Goal: Find specific page/section: Find specific page/section

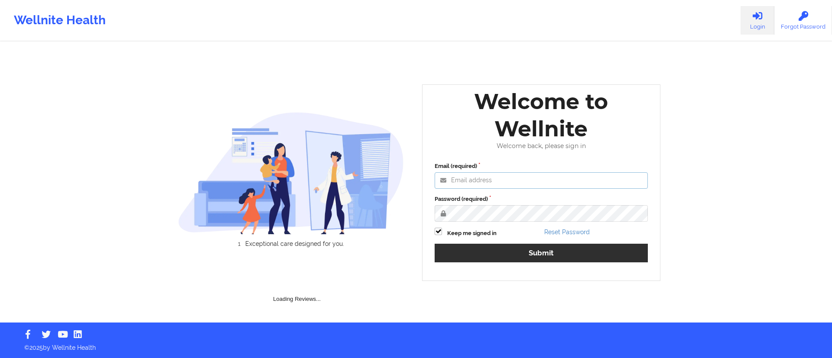
type input "[DATE][EMAIL_ADDRESS][DOMAIN_NAME]"
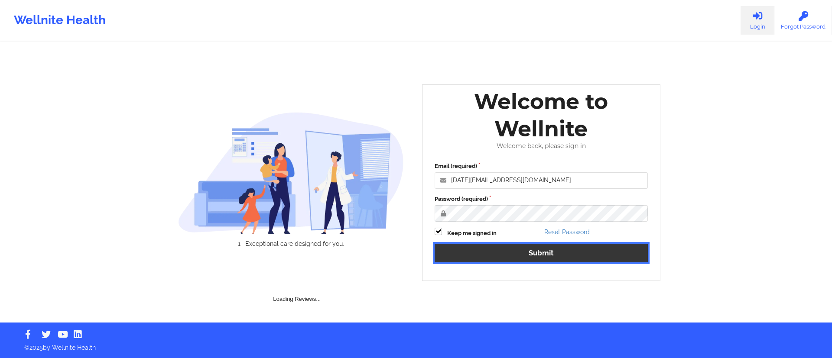
click at [511, 255] on div "Email (required) [DATE][EMAIL_ADDRESS][DOMAIN_NAME] Password (required) Keep me…" at bounding box center [540, 215] width 225 height 119
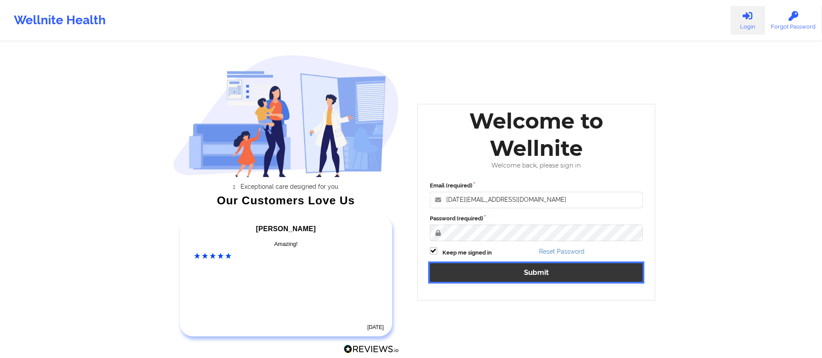
click at [485, 279] on button "Submit" at bounding box center [536, 272] width 213 height 19
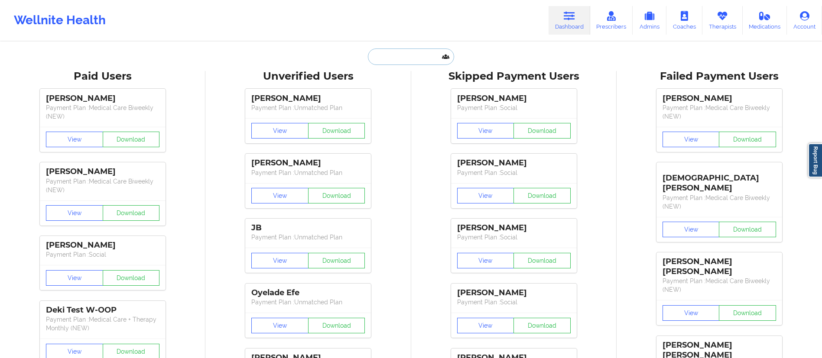
click at [402, 49] on input "text" at bounding box center [411, 57] width 86 height 16
paste input "[PERSON_NAME] [PERSON_NAME]"
type input "[PERSON_NAME] [PERSON_NAME]"
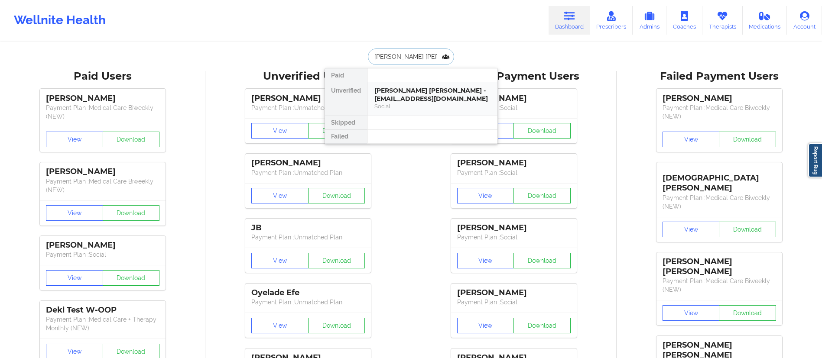
click at [422, 101] on div "[PERSON_NAME] [PERSON_NAME] - [EMAIL_ADDRESS][DOMAIN_NAME]" at bounding box center [432, 95] width 116 height 16
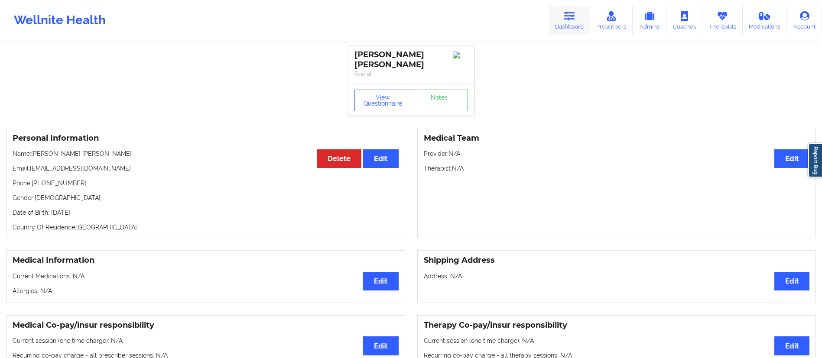
click at [570, 29] on link "Dashboard" at bounding box center [569, 20] width 42 height 29
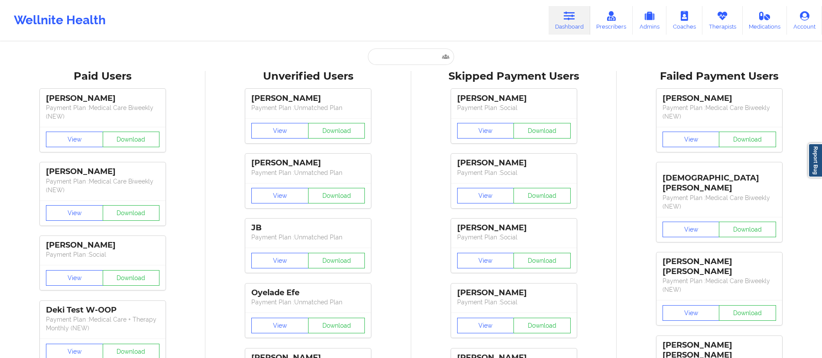
click at [406, 56] on input "text" at bounding box center [411, 57] width 86 height 16
paste input "[EMAIL_ADDRESS][DOMAIN_NAME]"
type input "[EMAIL_ADDRESS][DOMAIN_NAME]"
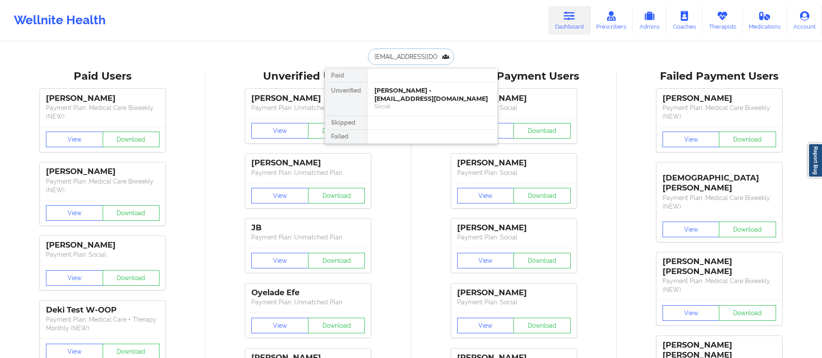
click at [410, 100] on div "[PERSON_NAME] - [EMAIL_ADDRESS][DOMAIN_NAME]" at bounding box center [432, 95] width 116 height 16
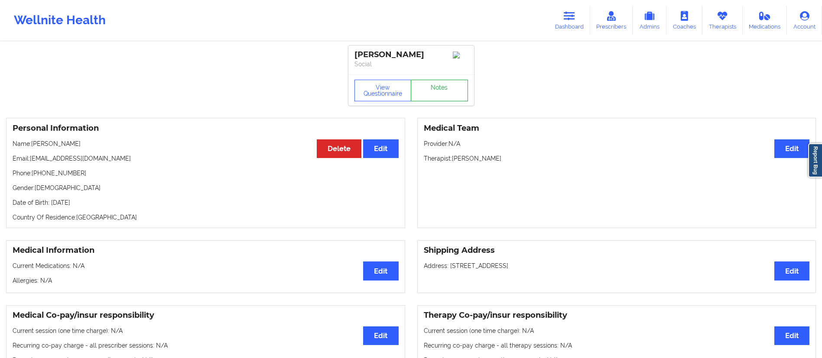
click at [430, 93] on link "Notes" at bounding box center [439, 91] width 57 height 22
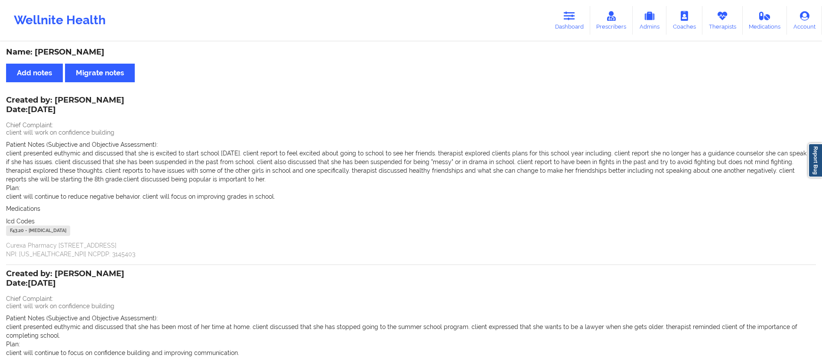
click at [550, 23] on div "Wellnite Health Dashboard Prescribers Admins Coaches Therapists Medications Acc…" at bounding box center [411, 20] width 822 height 35
drag, startPoint x: 555, startPoint y: 20, endPoint x: 548, endPoint y: 29, distance: 12.0
click at [555, 20] on link "Dashboard" at bounding box center [569, 20] width 42 height 29
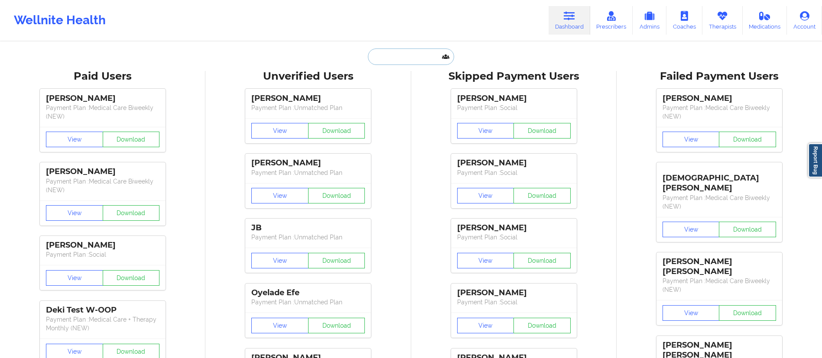
click at [413, 56] on input "text" at bounding box center [411, 57] width 86 height 16
paste input "[PERSON_NAME]"
type input "[PERSON_NAME]"
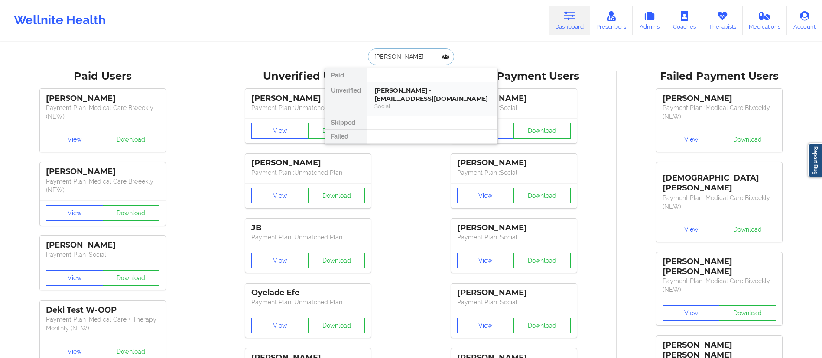
click at [405, 93] on div "[PERSON_NAME] - [EMAIL_ADDRESS][DOMAIN_NAME]" at bounding box center [432, 95] width 116 height 16
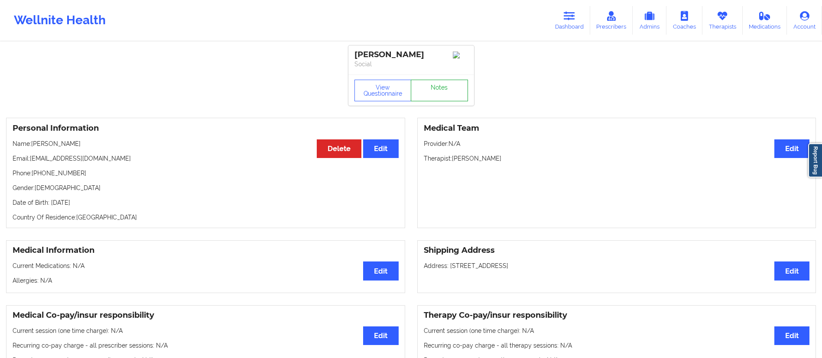
click at [433, 88] on link "Notes" at bounding box center [439, 91] width 57 height 22
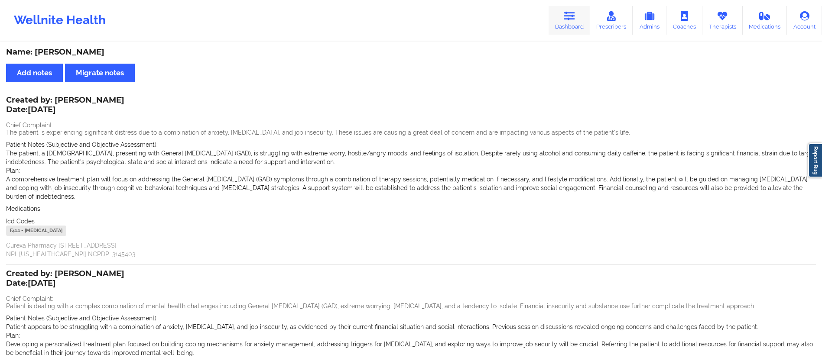
click at [569, 16] on icon at bounding box center [569, 16] width 11 height 10
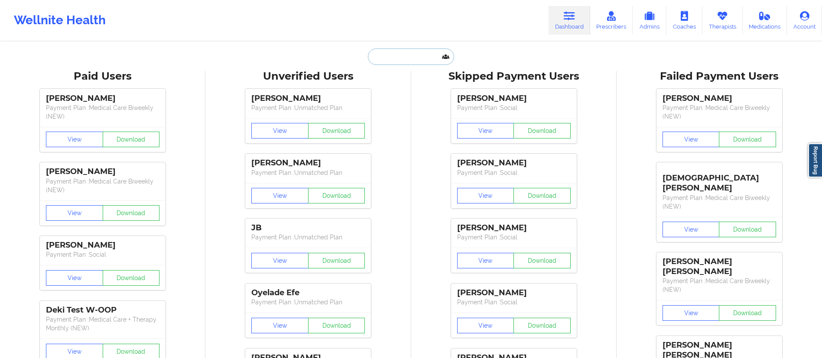
click at [385, 50] on input "text" at bounding box center [411, 57] width 86 height 16
paste input "[PERSON_NAME]"
type input "[PERSON_NAME]"
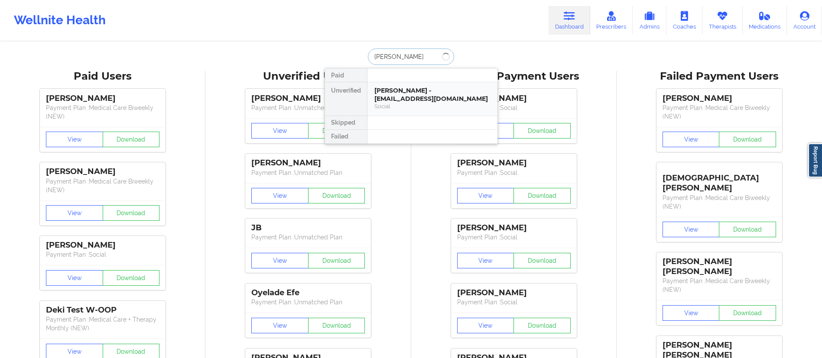
click at [396, 97] on div "[PERSON_NAME] - [EMAIL_ADDRESS][DOMAIN_NAME]" at bounding box center [432, 95] width 116 height 16
